Goal: Transaction & Acquisition: Purchase product/service

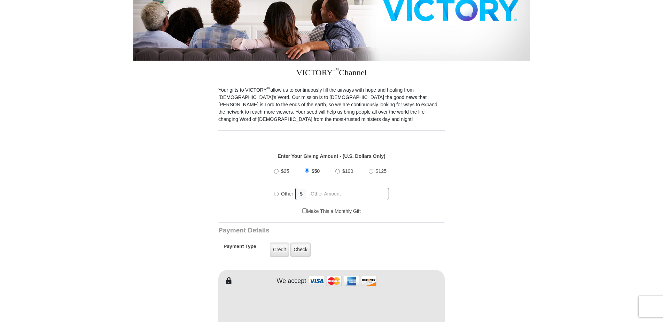
scroll to position [139, 0]
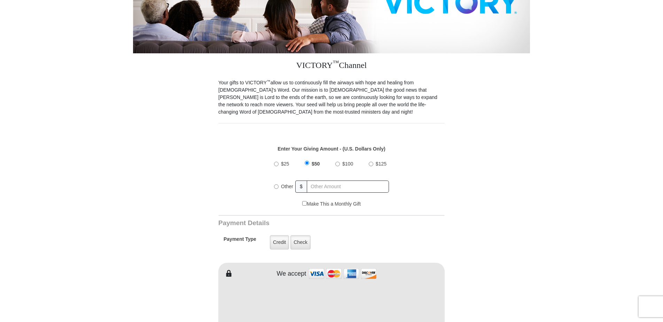
click at [277, 184] on input "Other" at bounding box center [276, 186] width 5 height 5
radio input "true"
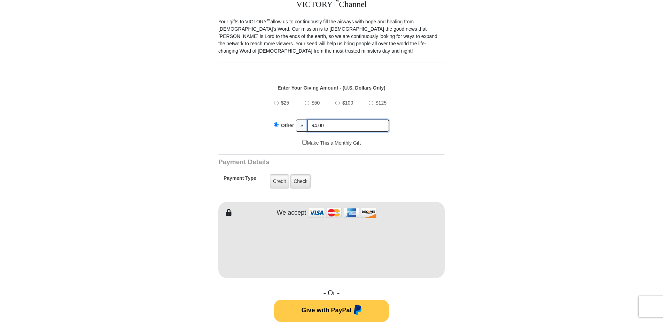
scroll to position [209, 0]
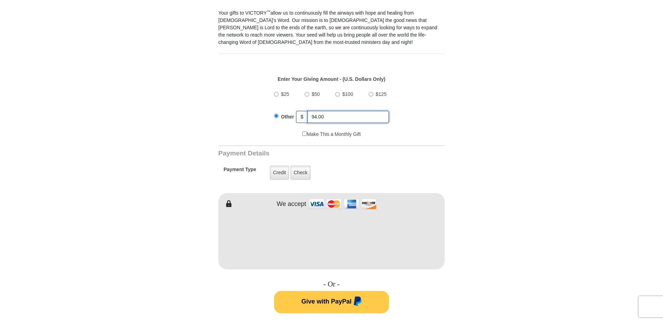
type input "94.00"
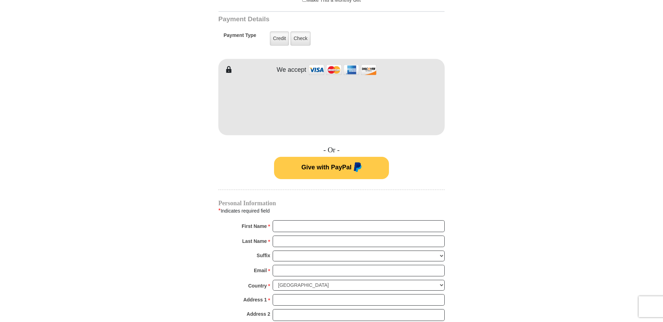
scroll to position [348, 0]
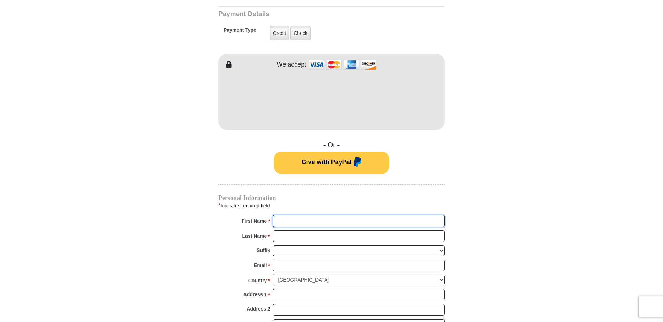
click at [298, 217] on input "First Name *" at bounding box center [359, 221] width 172 height 12
type input "[PERSON_NAME]"
click at [291, 230] on input "Last Name *" at bounding box center [359, 236] width 172 height 12
type input "[PERSON_NAME]"
click at [291, 259] on input "Email *" at bounding box center [359, 265] width 172 height 12
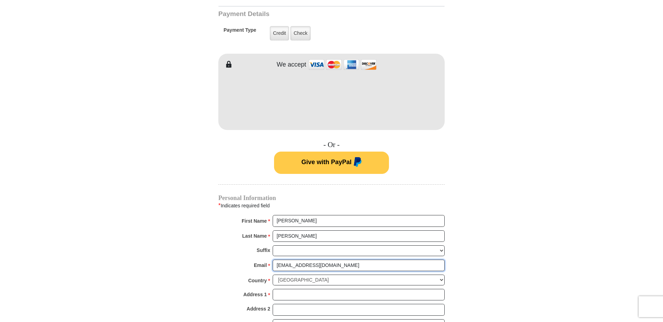
type input "[EMAIL_ADDRESS][DOMAIN_NAME]"
click at [290, 289] on input "Address 1 *" at bounding box center [359, 295] width 172 height 12
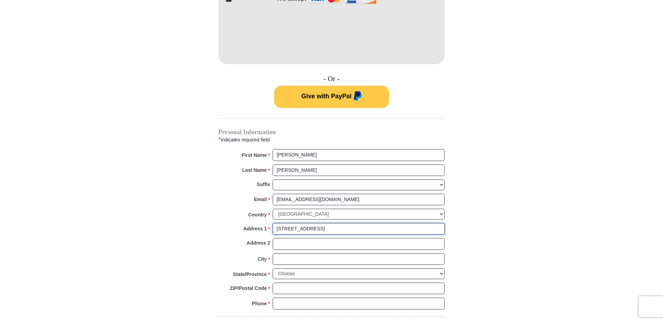
scroll to position [418, 0]
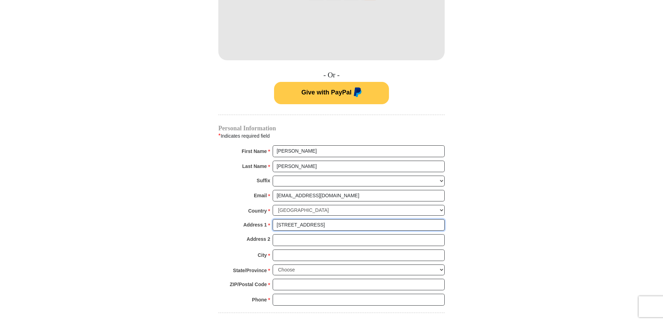
type input "[STREET_ADDRESS]"
click at [287, 249] on input "City *" at bounding box center [359, 255] width 172 height 12
type input "Maricopa"
click at [289, 264] on select "Choose [US_STATE] [US_STATE] [US_STATE] [US_STATE] [US_STATE] Armed Forces Amer…" at bounding box center [359, 269] width 172 height 11
select select "AZ"
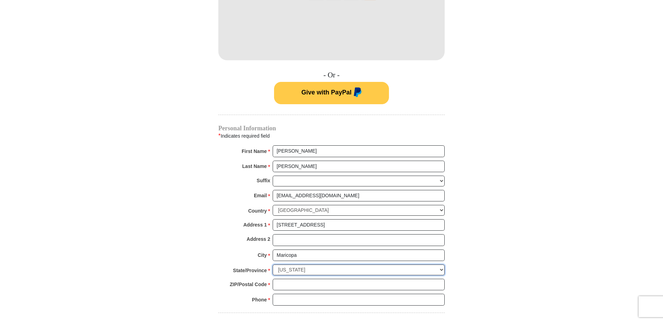
click at [273, 264] on select "Choose [US_STATE] [US_STATE] [US_STATE] [US_STATE] [US_STATE] Armed Forces Amer…" at bounding box center [359, 269] width 172 height 11
click at [290, 279] on input "ZIP/Postal Code *" at bounding box center [359, 285] width 172 height 12
type input "85138"
click at [302, 296] on input "Phone * *" at bounding box center [359, 300] width 172 height 12
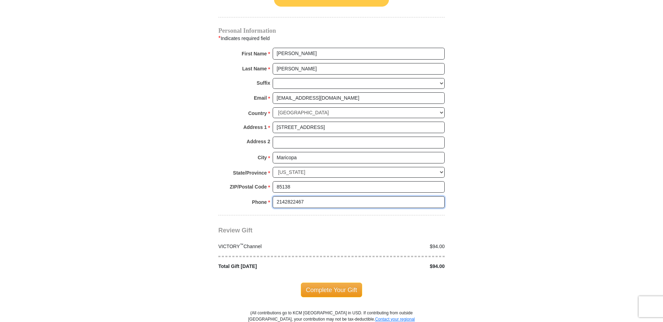
scroll to position [522, 0]
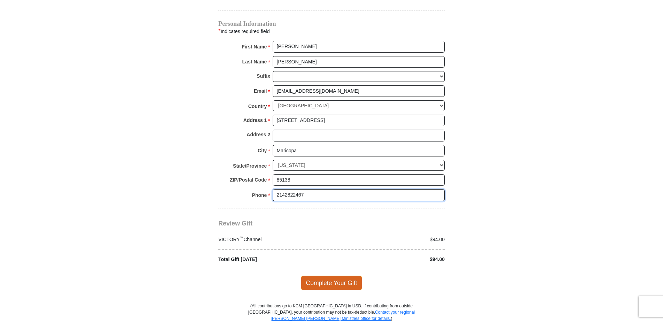
type input "2142822467"
click at [320, 275] on span "Complete Your Gift" at bounding box center [332, 282] width 62 height 15
